Goal: Check status: Check status

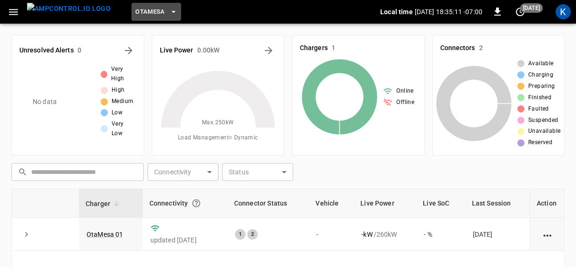
click at [135, 10] on span "OtaMesa" at bounding box center [150, 12] width 30 height 11
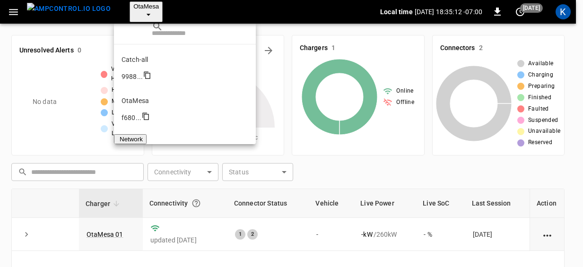
click at [20, 14] on div at bounding box center [291, 133] width 583 height 267
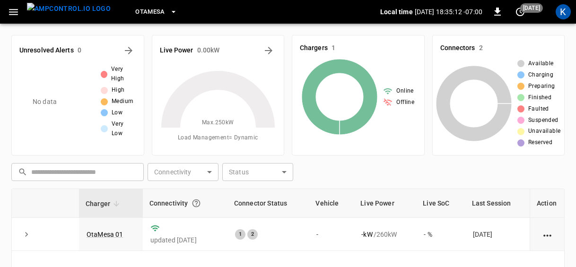
click at [15, 13] on icon "button" at bounding box center [14, 12] width 12 height 12
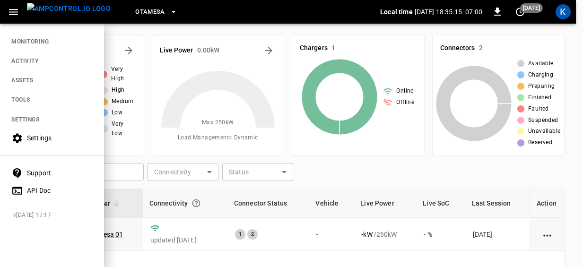
click at [15, 8] on icon "button" at bounding box center [14, 12] width 12 height 12
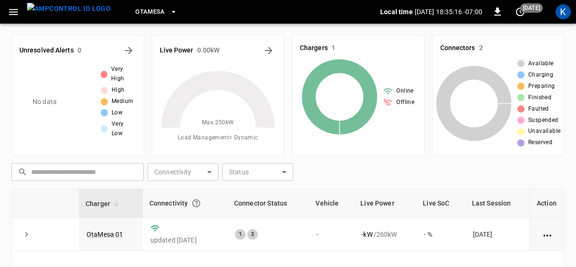
click at [14, 9] on icon "button" at bounding box center [14, 12] width 12 height 12
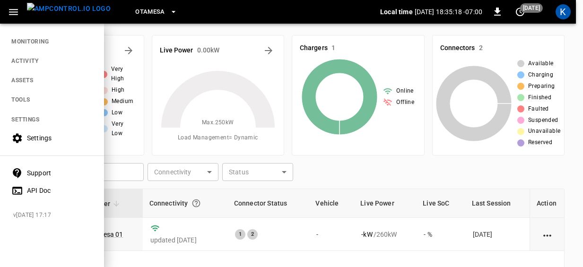
click at [137, 10] on span "OtaMesa" at bounding box center [150, 12] width 30 height 11
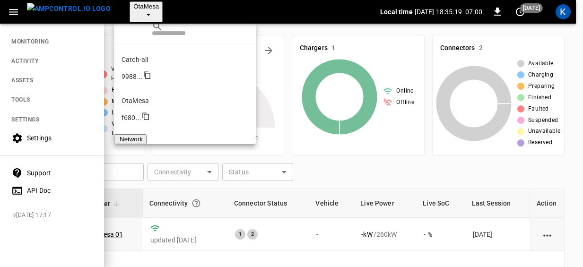
click at [133, 137] on p "Swift" at bounding box center [184, 141] width 127 height 9
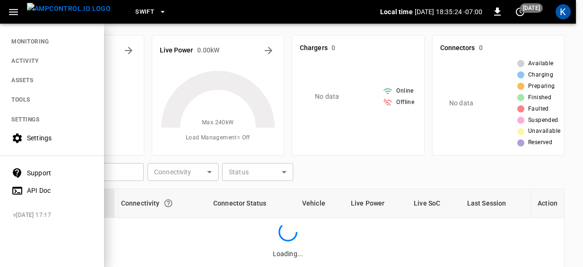
click at [286, 114] on div at bounding box center [291, 133] width 583 height 267
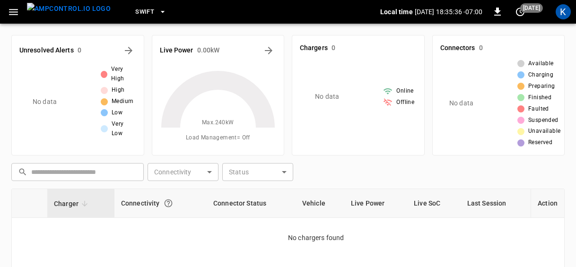
click at [13, 11] on icon "button" at bounding box center [14, 12] width 12 height 12
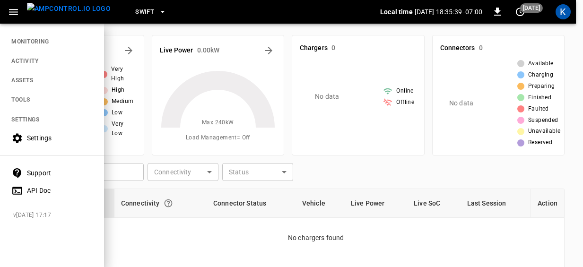
click at [192, 17] on div "Swift" at bounding box center [249, 12] width 262 height 22
click at [135, 11] on span "Swift" at bounding box center [144, 12] width 19 height 11
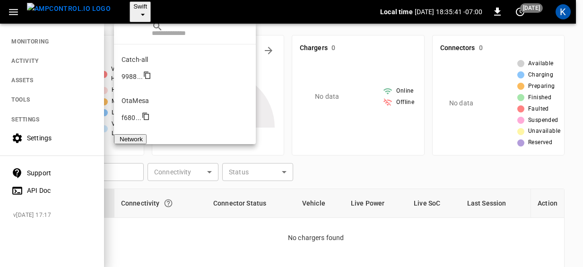
click at [137, 96] on p "OtaMesa" at bounding box center [184, 100] width 127 height 9
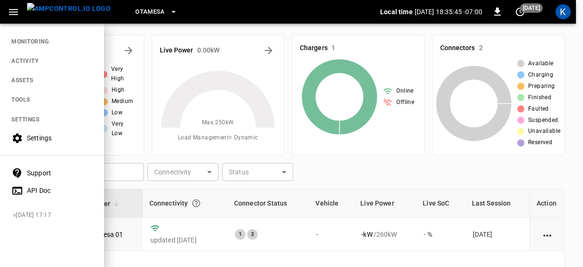
click at [345, 170] on div at bounding box center [291, 133] width 583 height 267
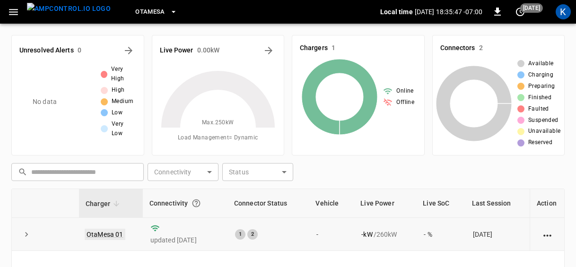
click at [101, 235] on link "OtaMesa 01" at bounding box center [105, 234] width 41 height 11
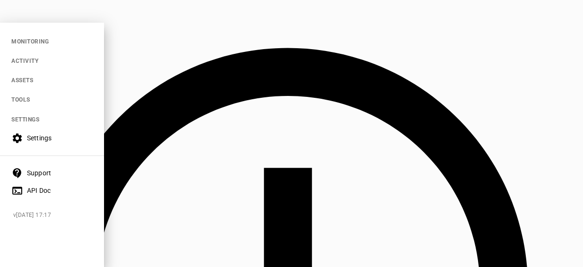
click at [37, 39] on nav "MONITORING ACTIVITY ASSETS TOOLS SETTINGS Settings Support API Doc" at bounding box center [52, 113] width 104 height 181
click at [244, 38] on div at bounding box center [291, 133] width 583 height 267
